Goal: Task Accomplishment & Management: Manage account settings

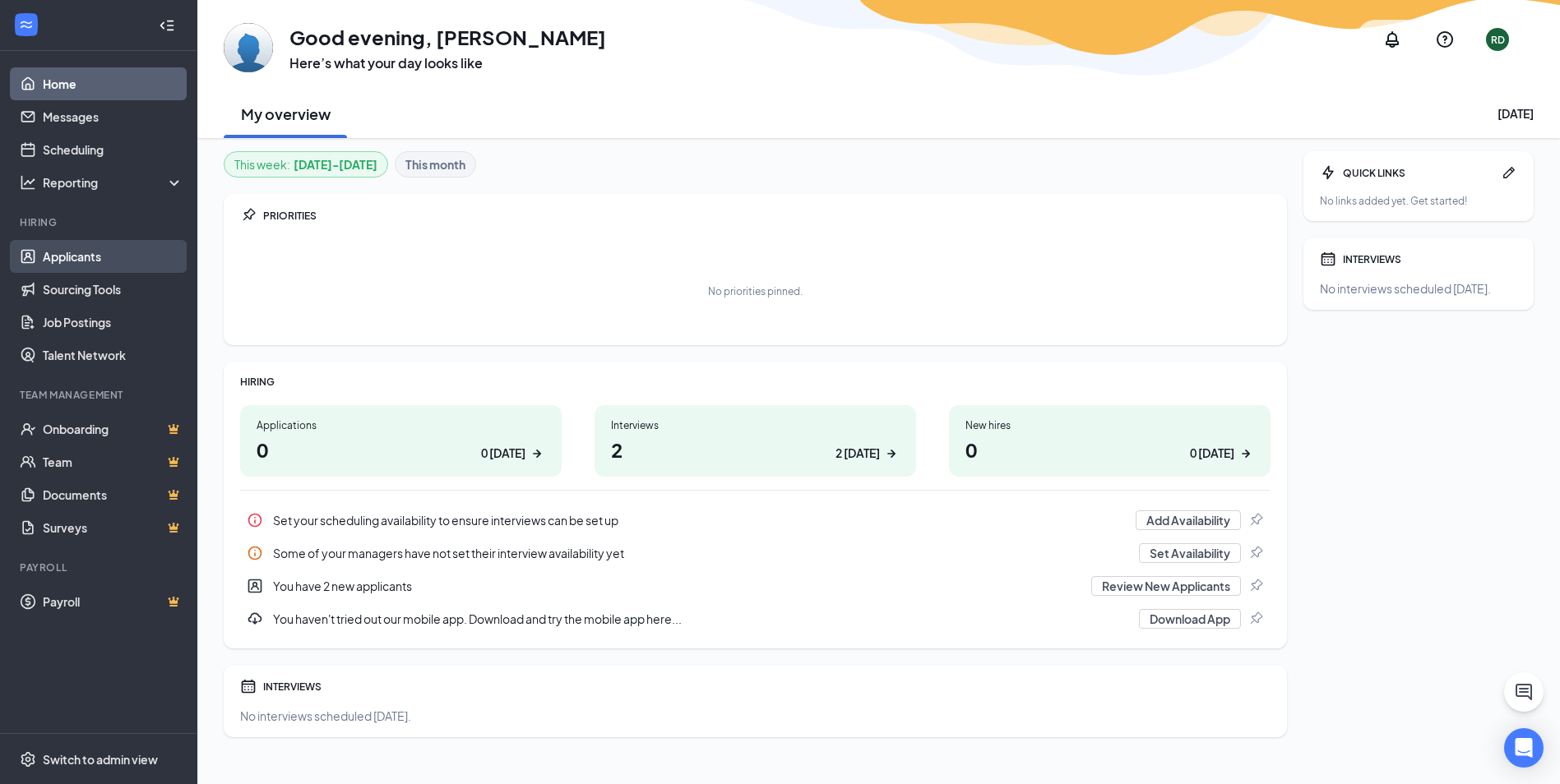
click at [83, 251] on link "Applicants" at bounding box center [113, 257] width 140 height 33
click at [81, 251] on link "Applicants" at bounding box center [113, 257] width 140 height 33
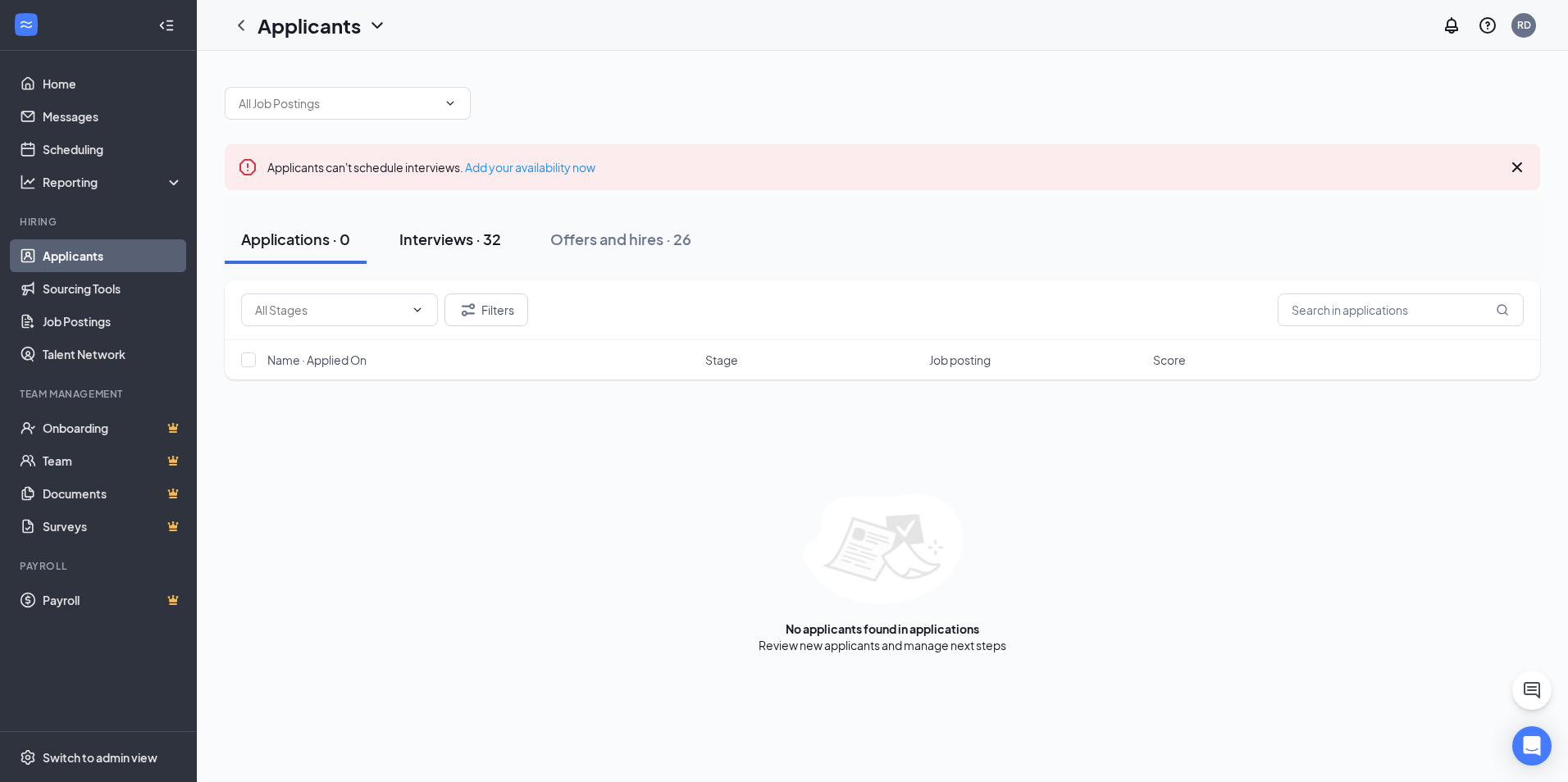
click at [468, 234] on div "Interviews · 32" at bounding box center [451, 239] width 101 height 20
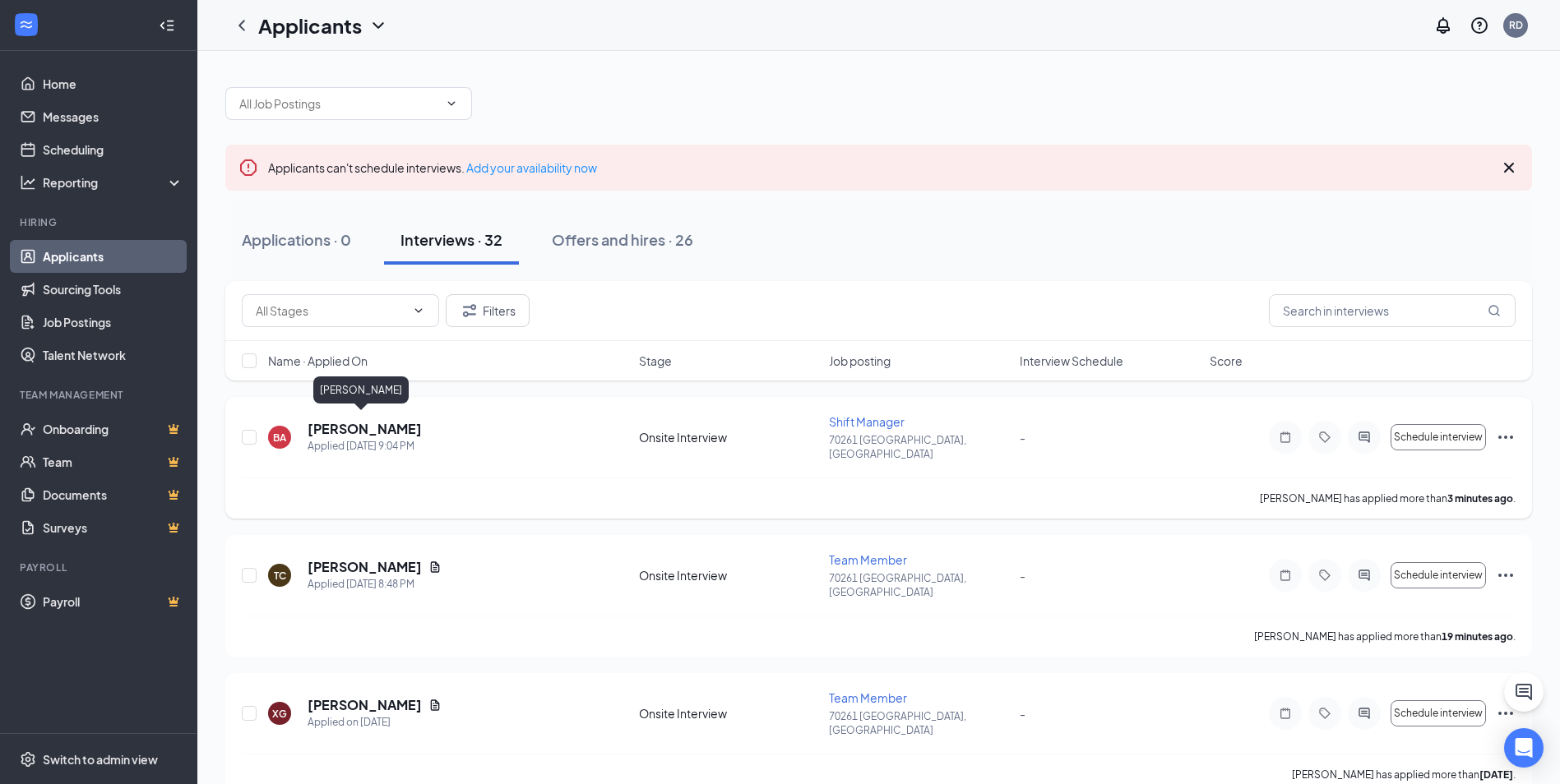
click at [357, 423] on h5 "[PERSON_NAME]" at bounding box center [365, 429] width 115 height 18
click at [357, 423] on body "Home Messages Scheduling Reporting Hiring Applicants Sourcing Tools Job Posting…" at bounding box center [780, 392] width 1560 height 784
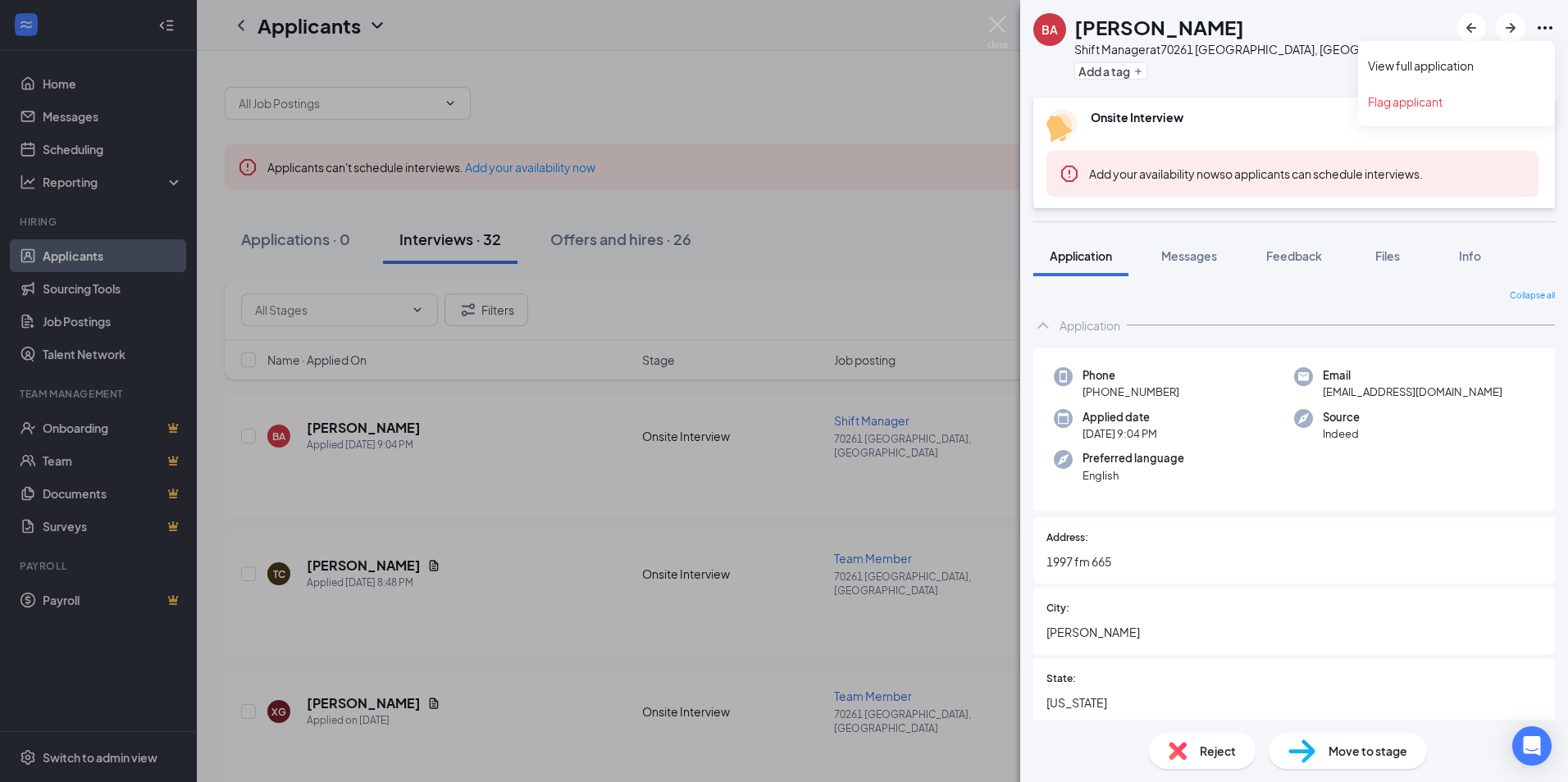
click at [1539, 27] on icon "Ellipses" at bounding box center [1545, 28] width 15 height 4
click at [1469, 67] on link "View full application" at bounding box center [1457, 65] width 177 height 17
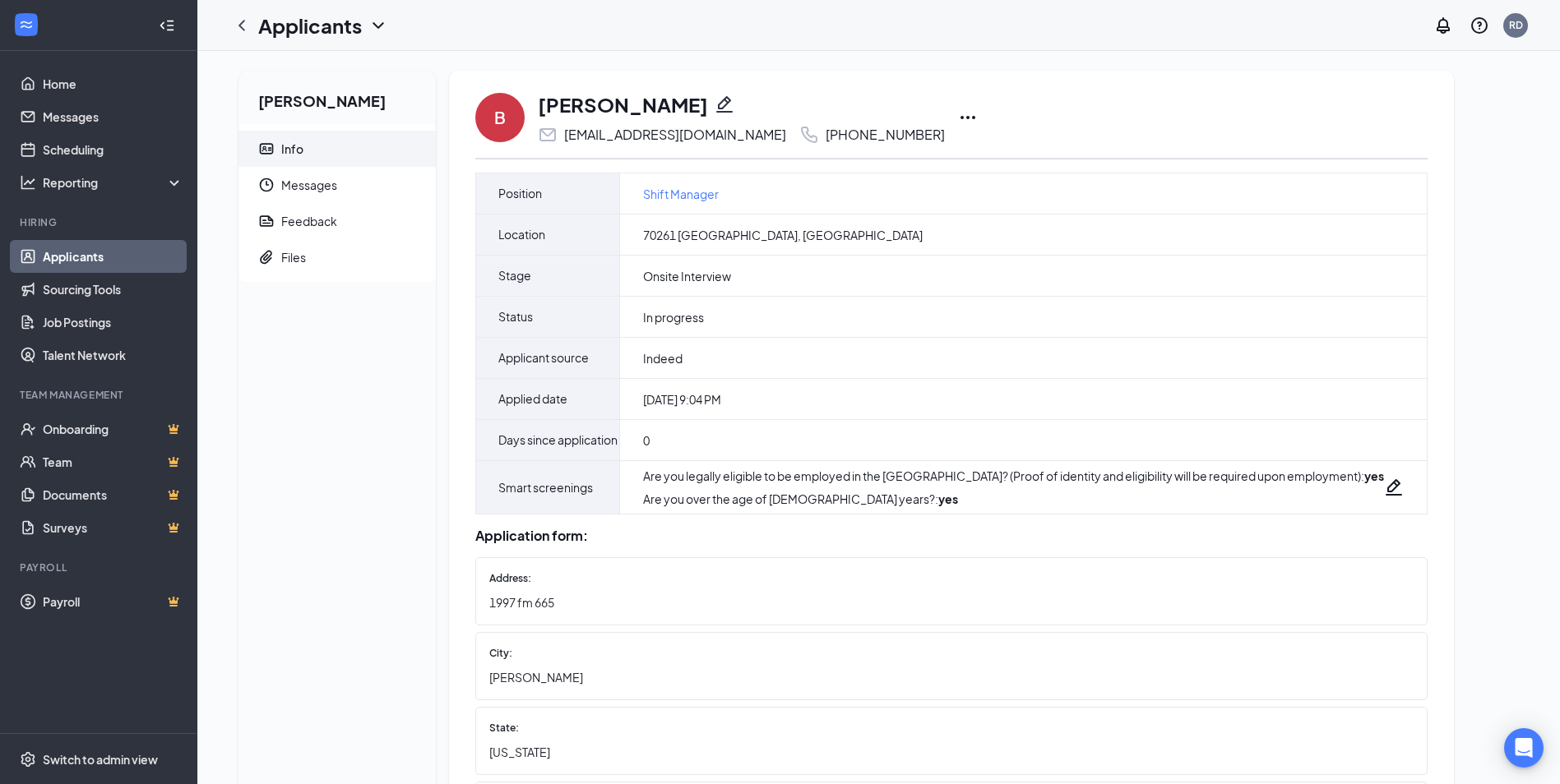
click at [958, 116] on icon "Ellipses" at bounding box center [967, 117] width 19 height 19
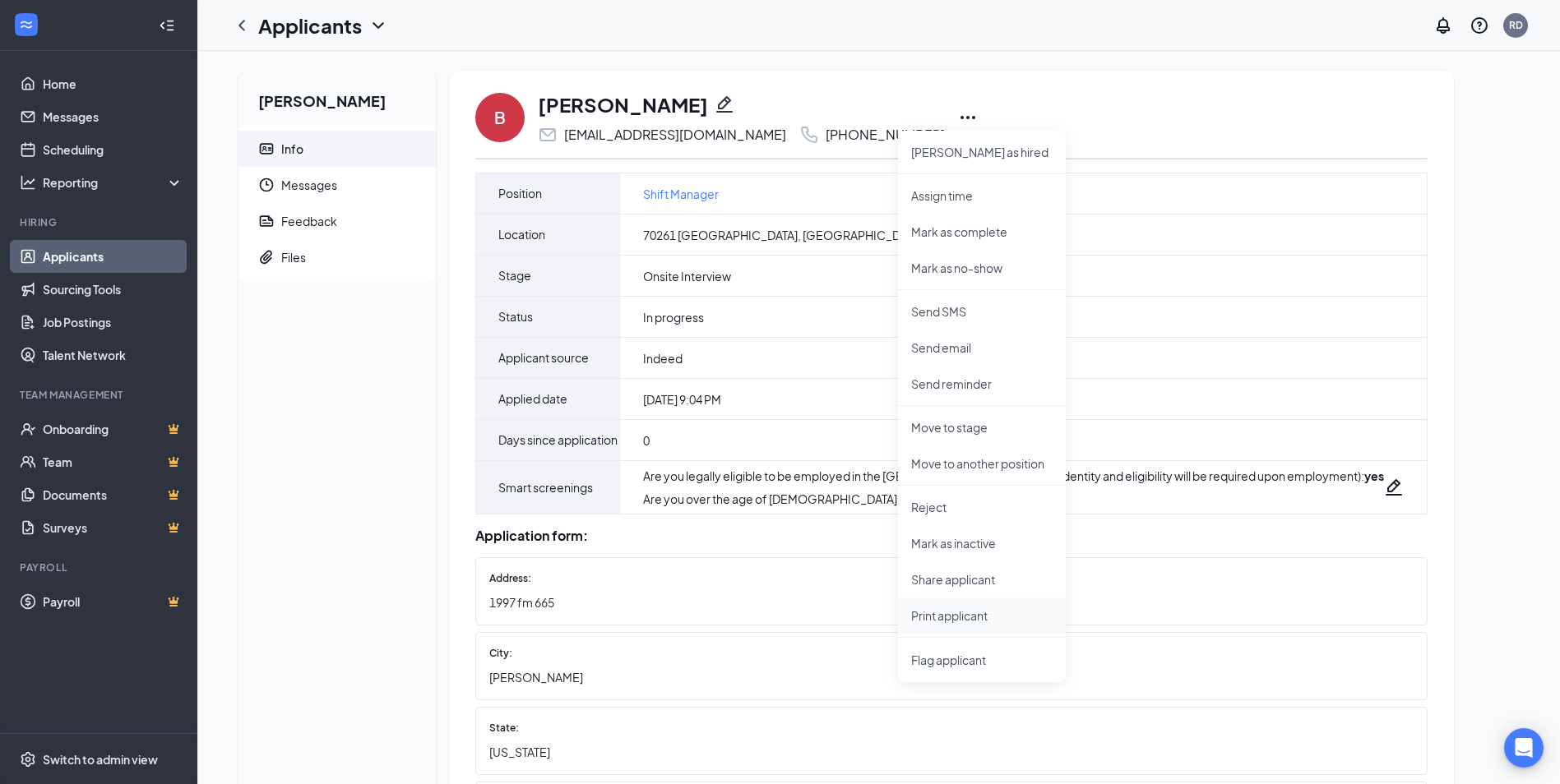
click at [989, 610] on p "Print applicant" at bounding box center [982, 616] width 141 height 17
